Goal: Navigation & Orientation: Find specific page/section

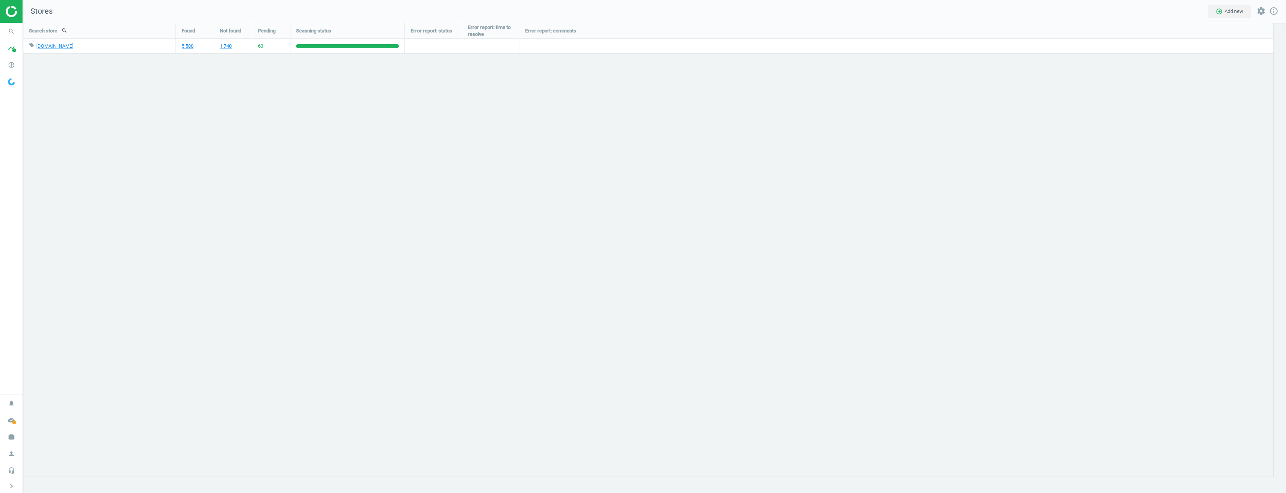
scroll to position [482, 1275]
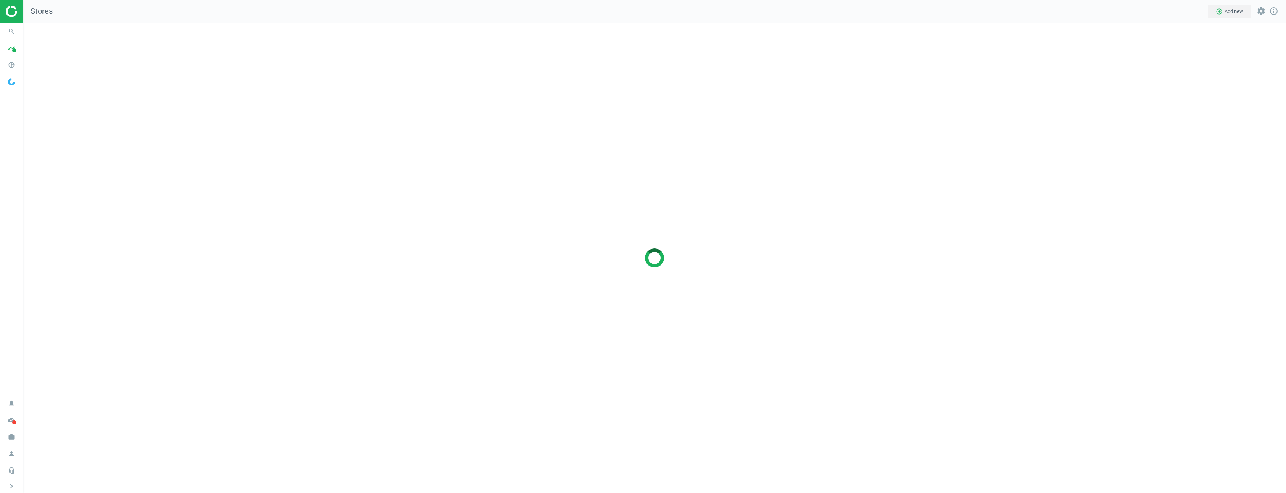
scroll to position [482, 1275]
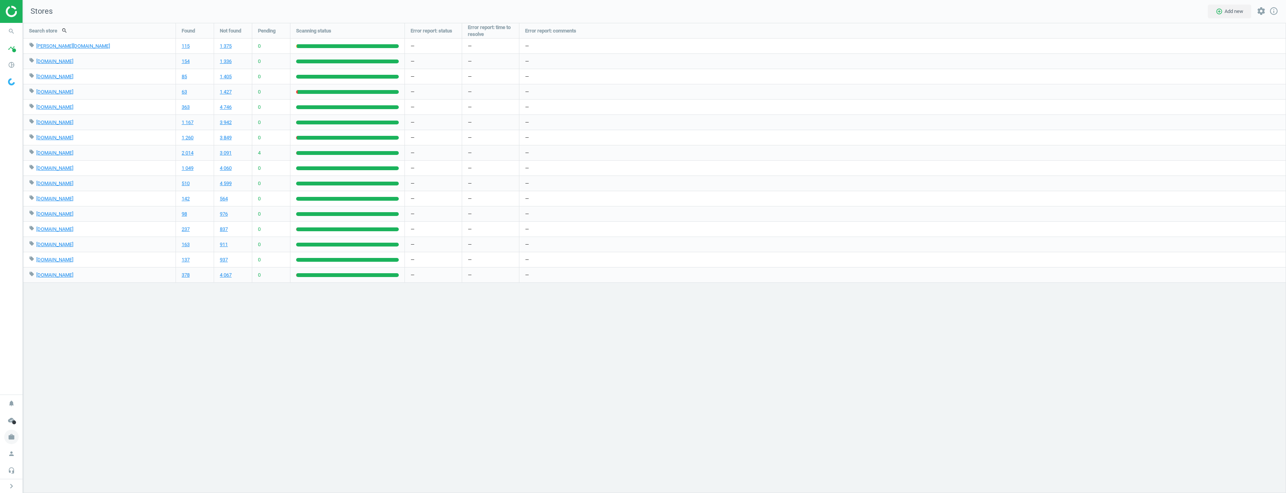
click at [15, 441] on icon "work" at bounding box center [11, 437] width 15 height 15
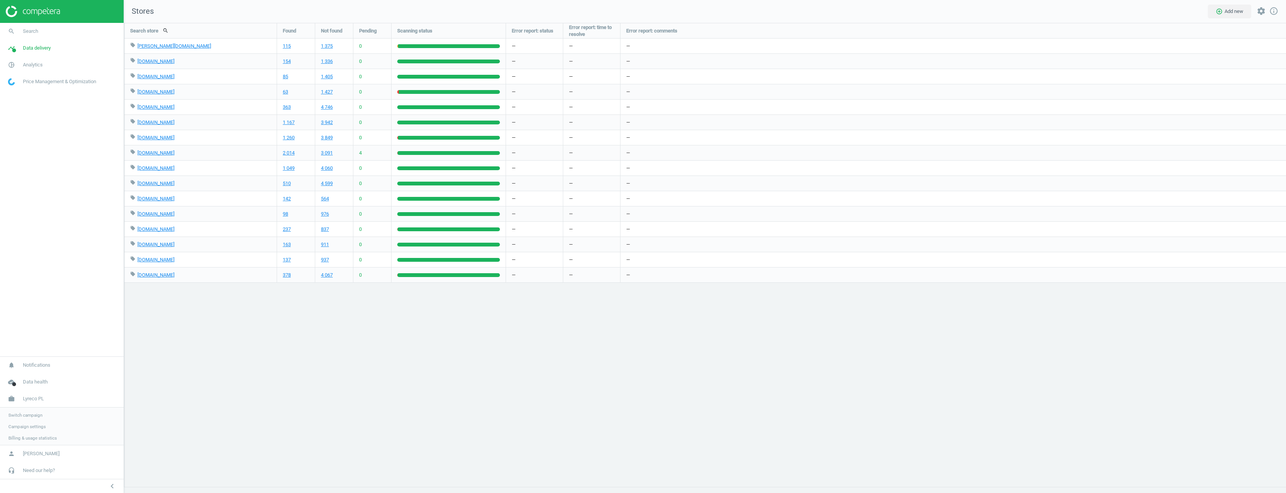
scroll to position [482, 1174]
click at [304, 407] on div "Search store search Found Not found Pending Scanning status Error report: statu…" at bounding box center [705, 258] width 1162 height 470
click at [26, 428] on span "Campaign settings" at bounding box center [26, 426] width 37 height 6
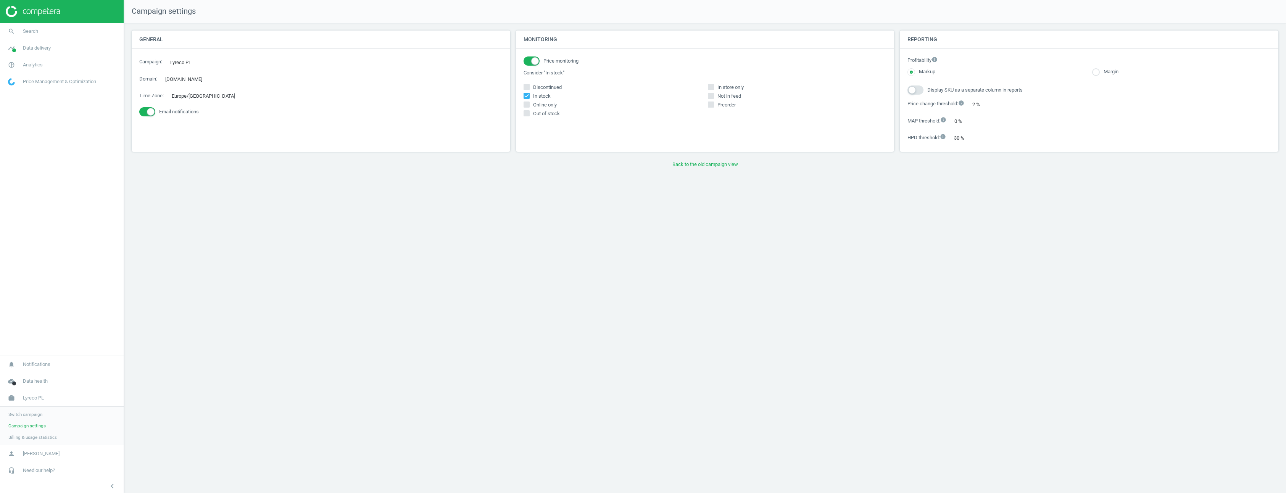
click at [397, 268] on div "Campaign settings General Campaign : Lyreco PL edit Domain : [DOMAIN_NAME] edit…" at bounding box center [705, 246] width 1162 height 493
click at [41, 64] on span "Analytics" at bounding box center [33, 64] width 20 height 7
click at [36, 46] on span "Data delivery" at bounding box center [37, 48] width 28 height 7
click at [13, 108] on span "Stores" at bounding box center [14, 111] width 13 height 6
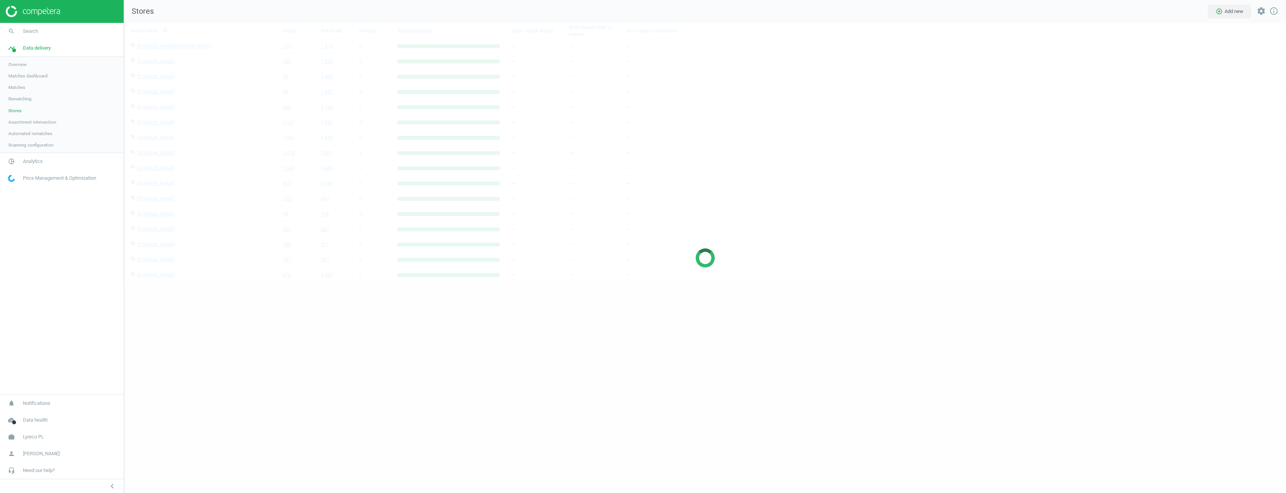
scroll to position [482, 1174]
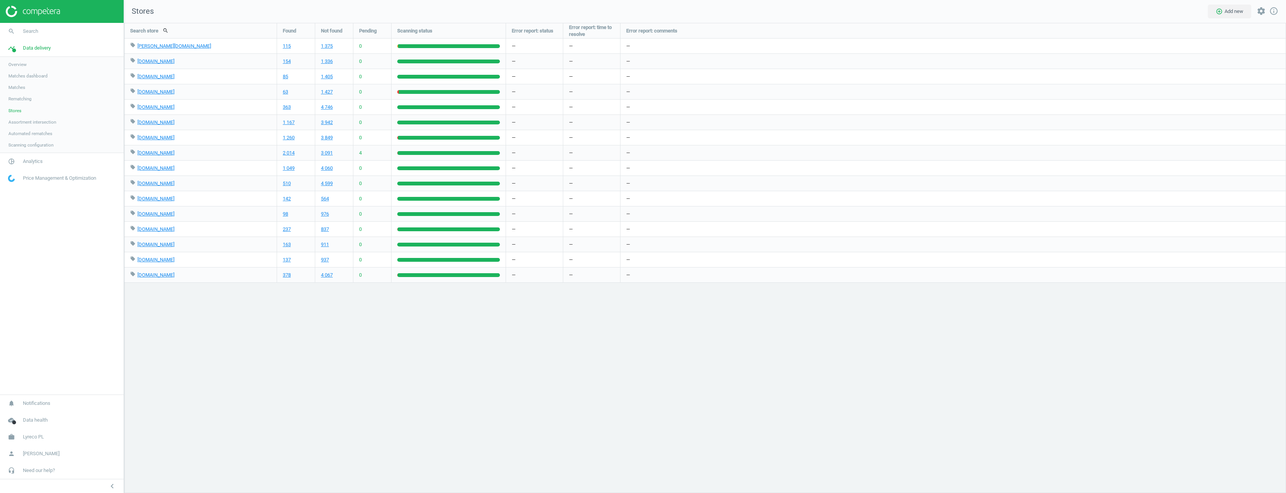
click at [774, 306] on div "Search store search Found Not found Pending Scanning status Error report: statu…" at bounding box center [705, 258] width 1162 height 470
click at [557, 369] on div "Search store search Found Not found Pending Scanning status Error report: statu…" at bounding box center [705, 258] width 1162 height 470
